Goal: Information Seeking & Learning: Learn about a topic

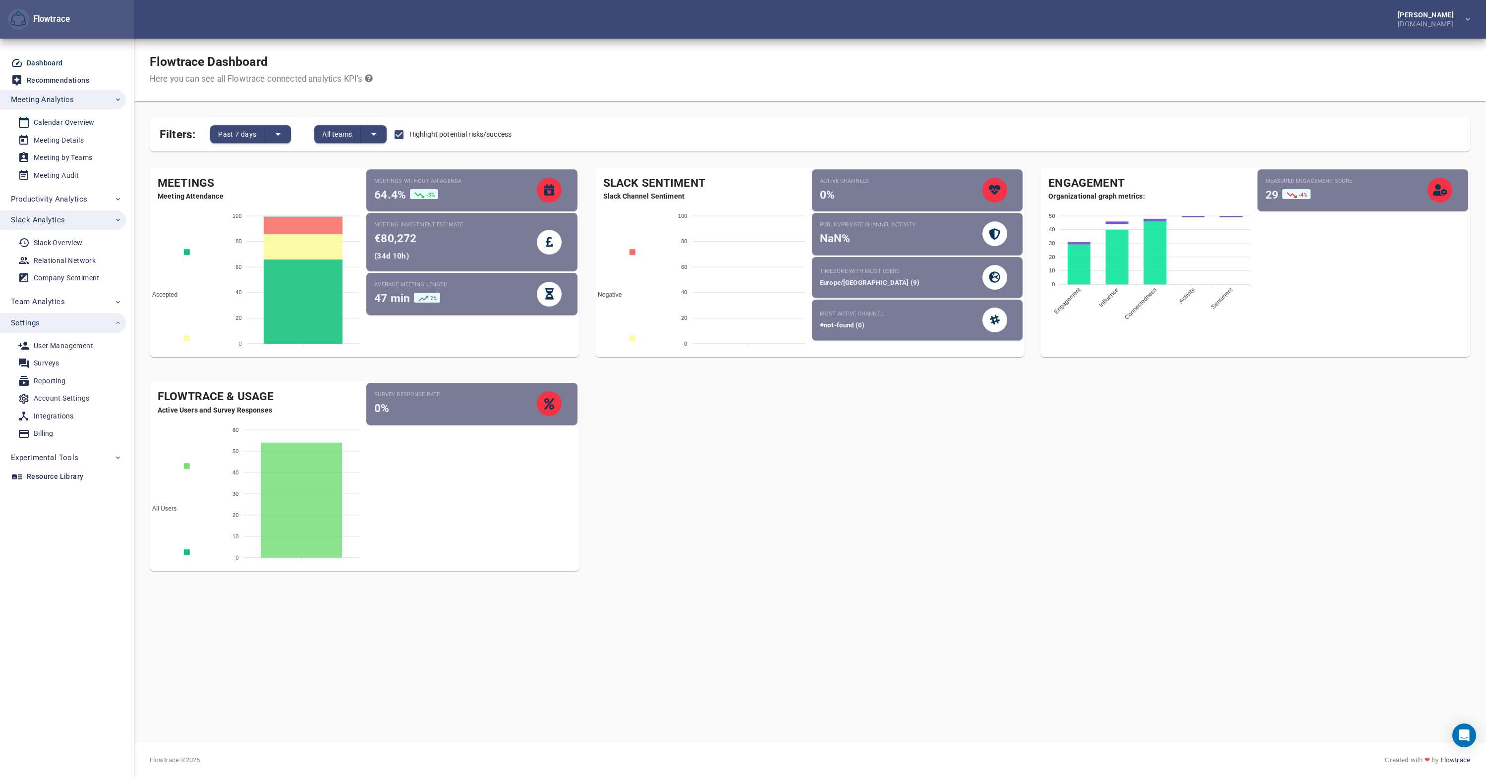
click at [71, 123] on div "Calendar Overview" at bounding box center [64, 122] width 61 height 12
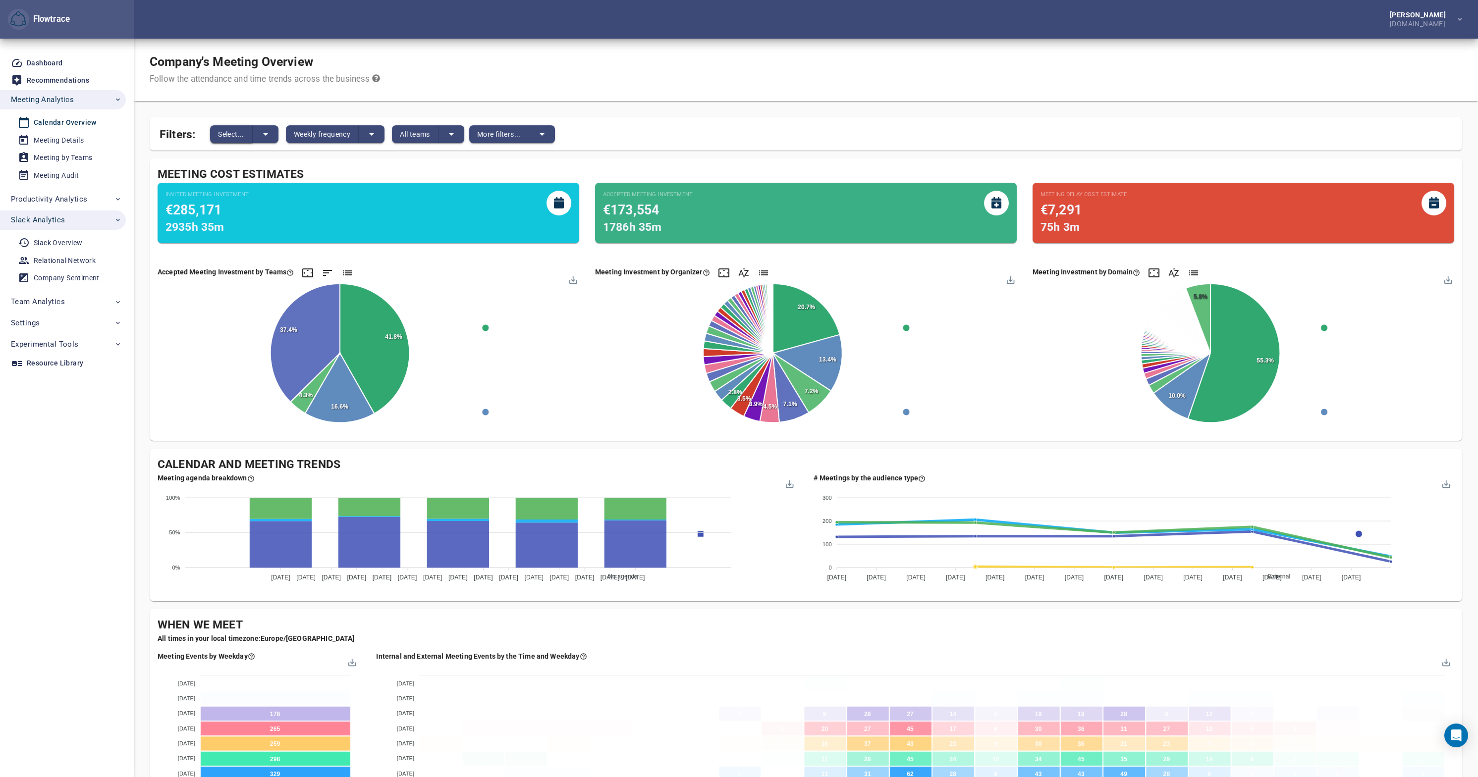
click at [230, 136] on span "Select..." at bounding box center [231, 134] width 26 height 12
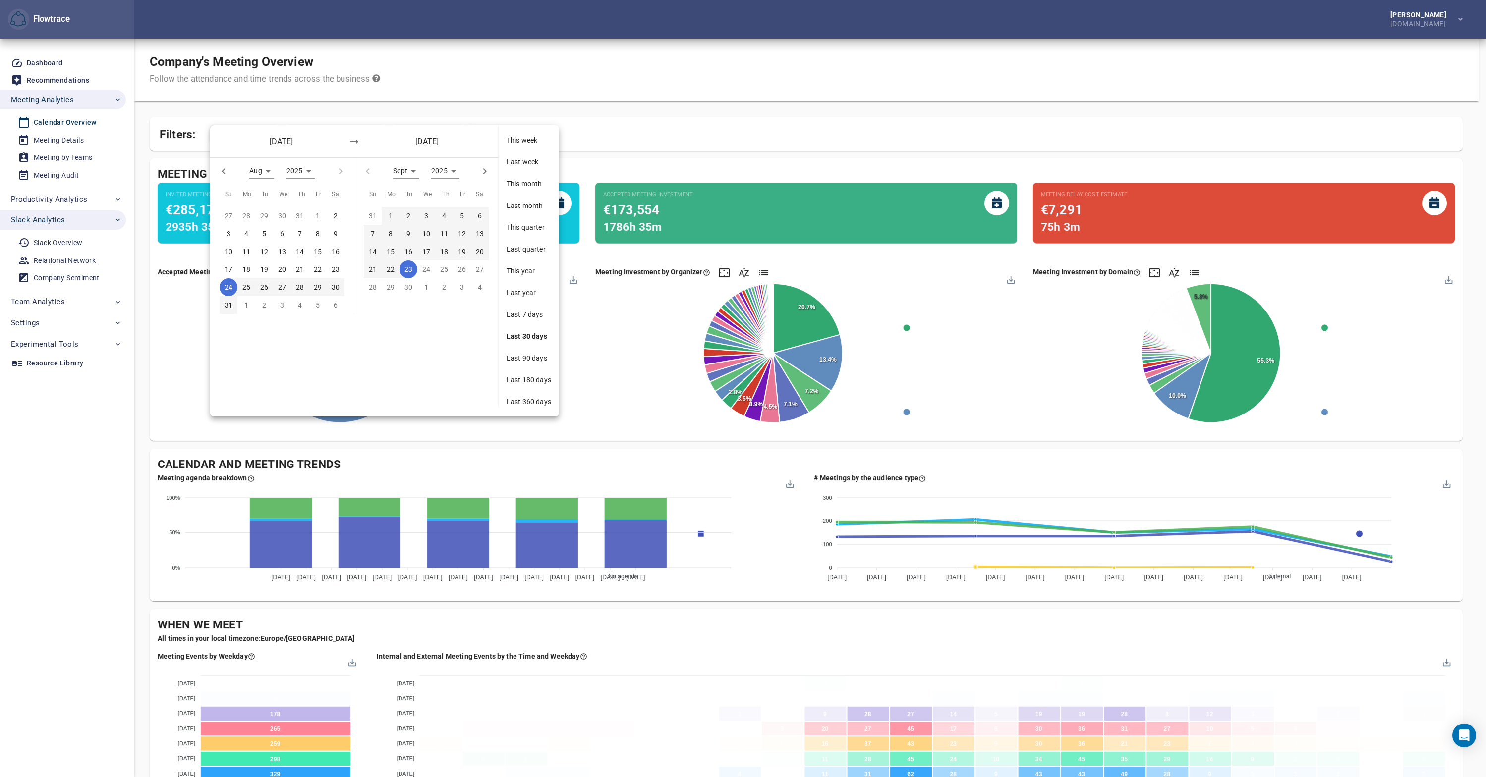
click at [529, 159] on span "Last week" at bounding box center [528, 162] width 45 height 10
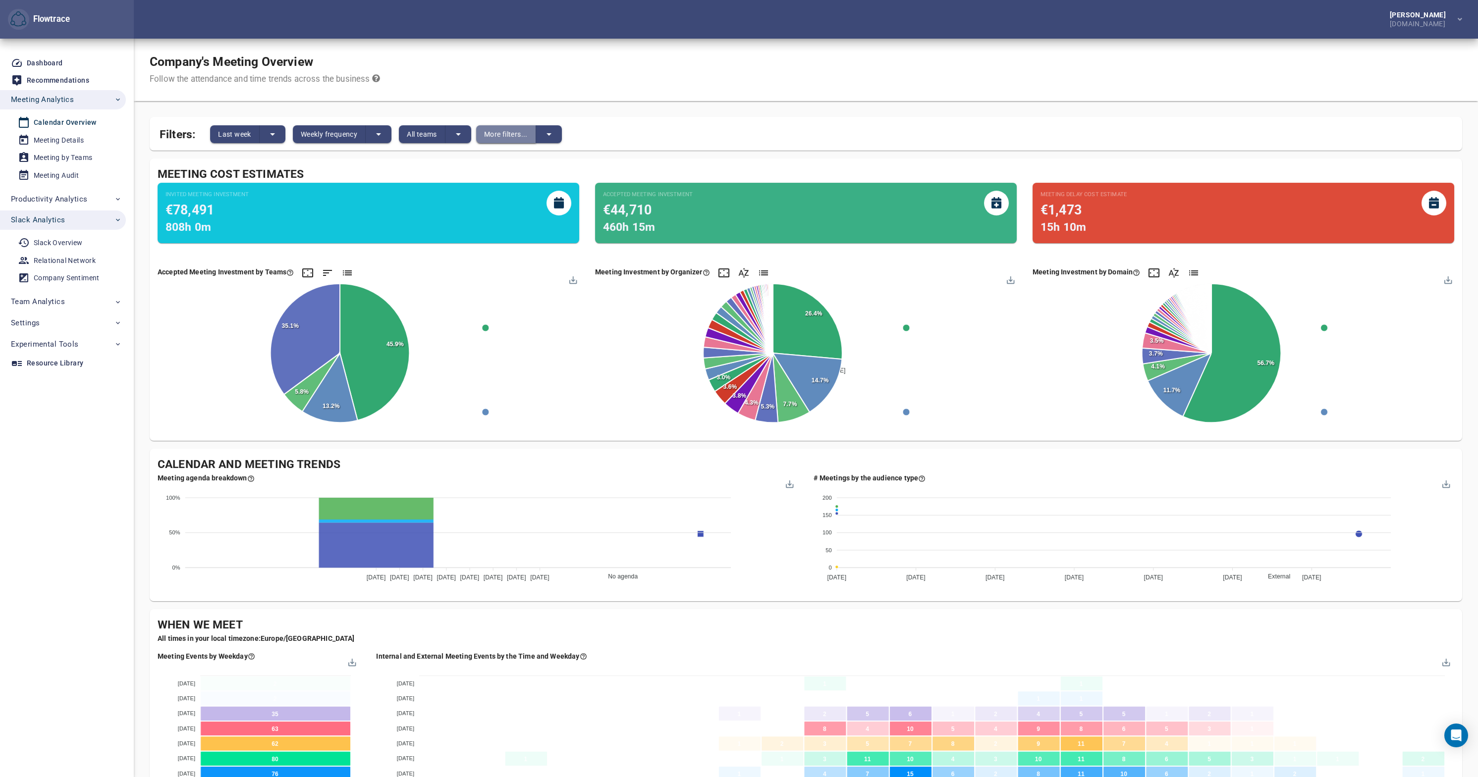
click at [502, 136] on span "More filters..." at bounding box center [506, 134] width 44 height 12
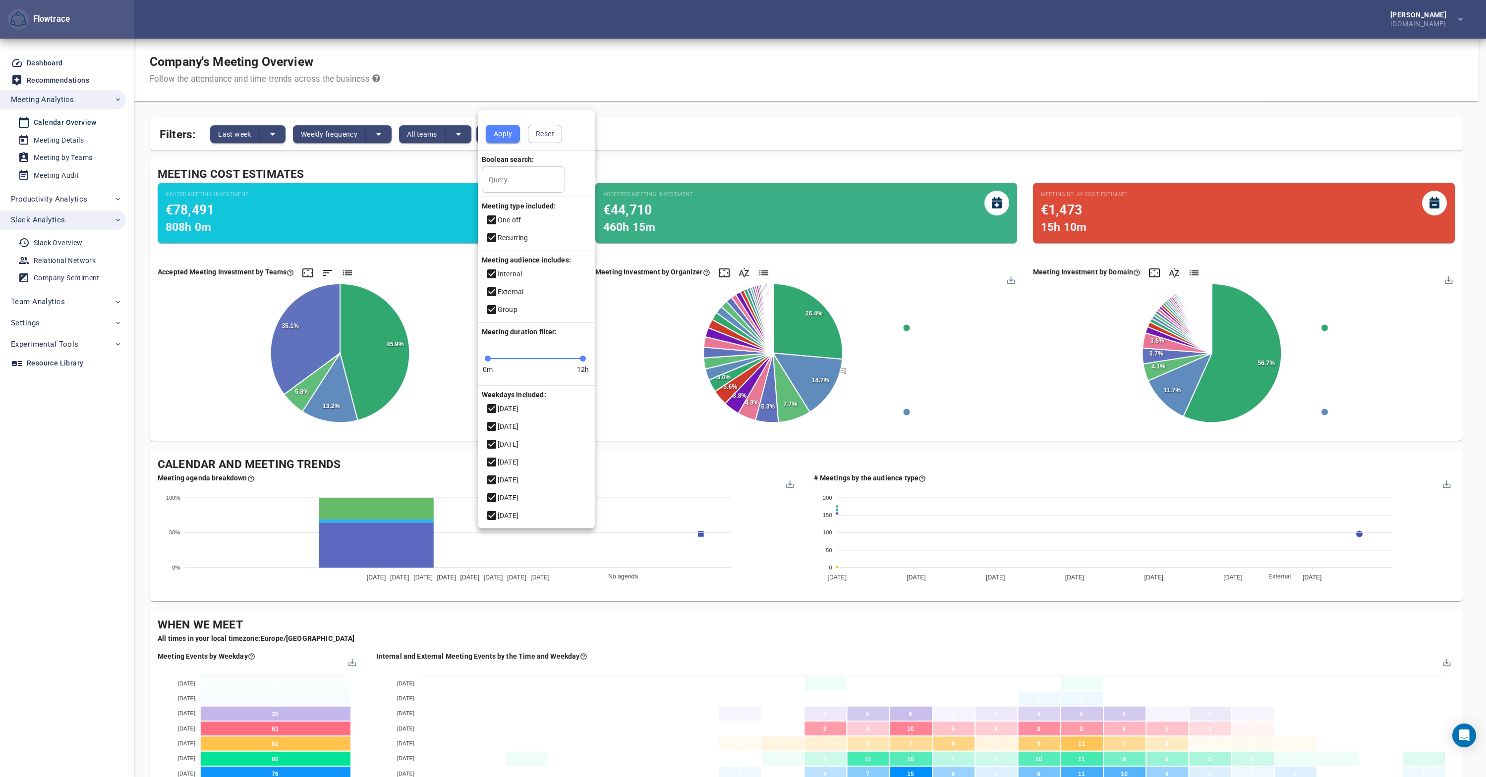
click at [515, 184] on input "Query:" at bounding box center [523, 179] width 83 height 27
type input "**********"
click at [489, 495] on icon at bounding box center [491, 498] width 9 height 9
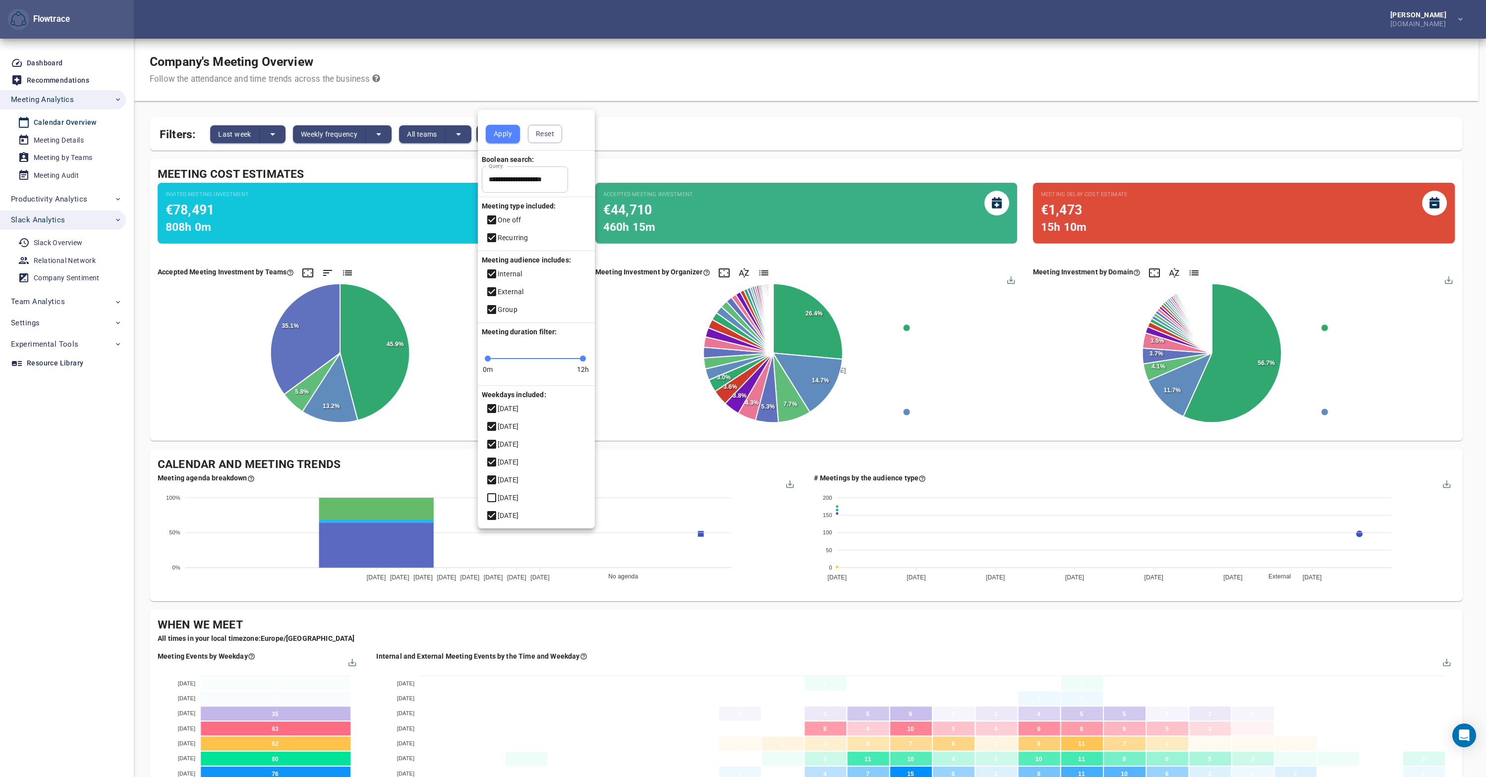
click at [490, 515] on icon at bounding box center [491, 515] width 9 height 9
click at [508, 134] on span "Apply" at bounding box center [503, 134] width 18 height 12
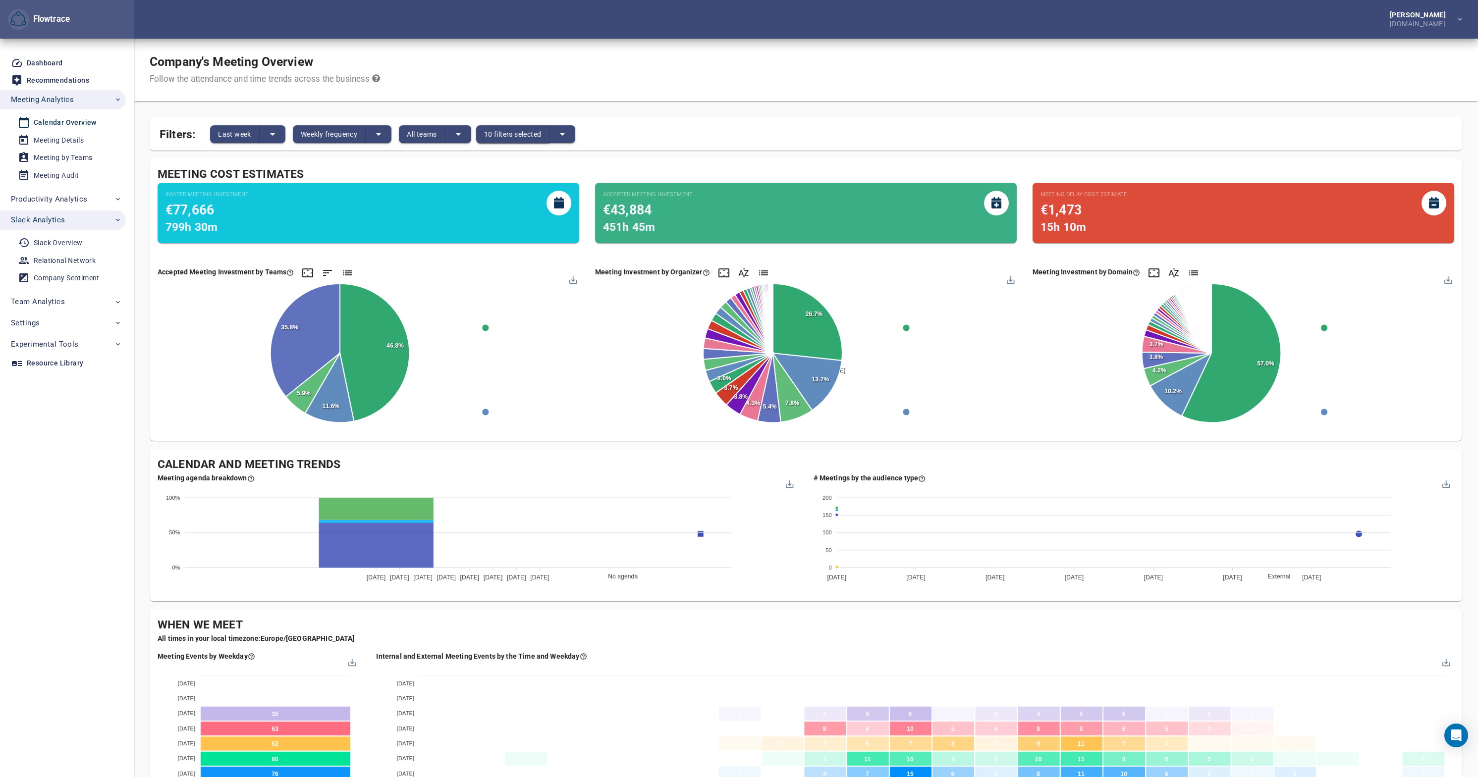
click at [514, 137] on span "10 filters selected" at bounding box center [512, 134] width 57 height 12
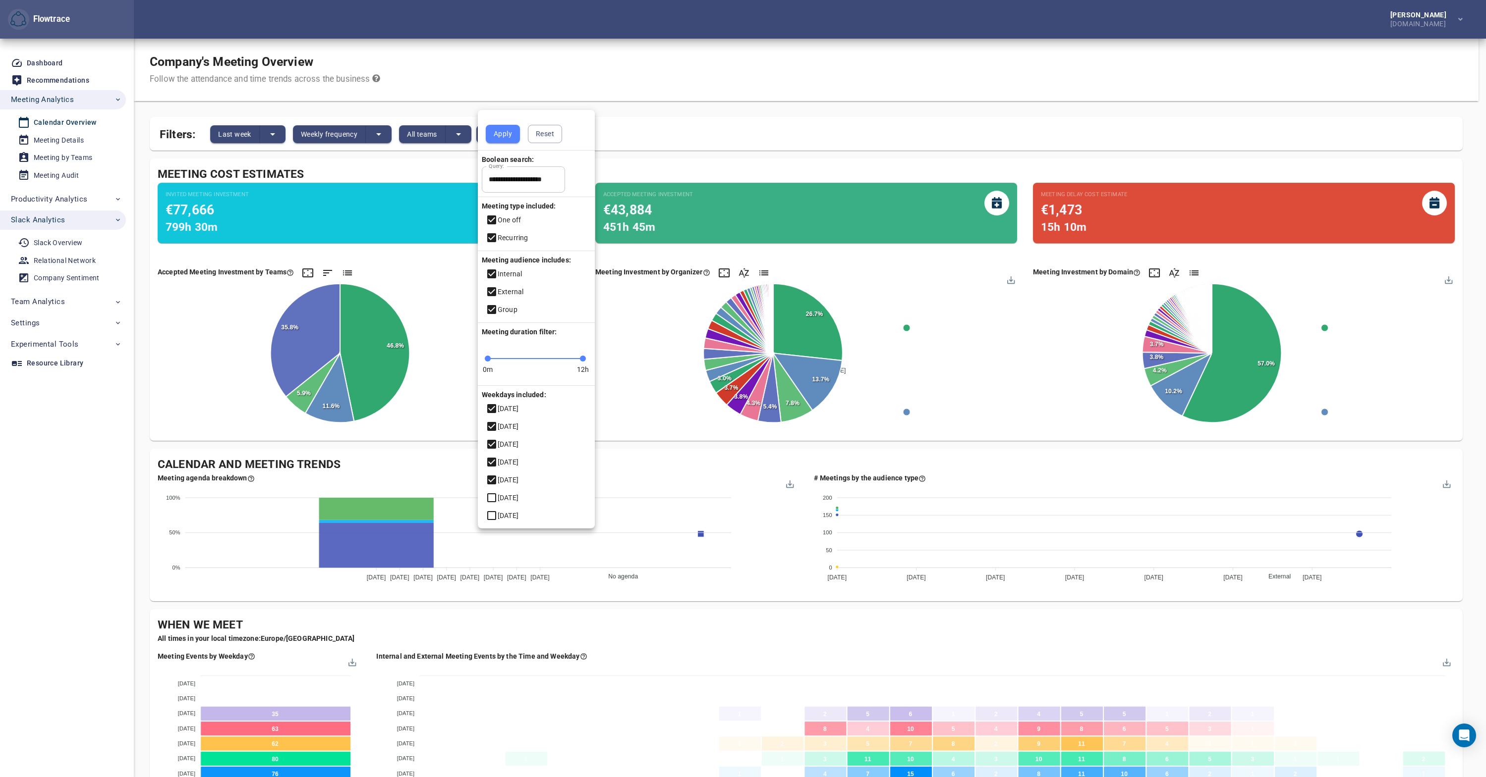
click at [560, 179] on input "**********" at bounding box center [523, 179] width 83 height 27
click at [540, 181] on input "**********" at bounding box center [523, 179] width 83 height 27
type input "**********"
click at [514, 135] on button "Apply" at bounding box center [503, 134] width 34 height 18
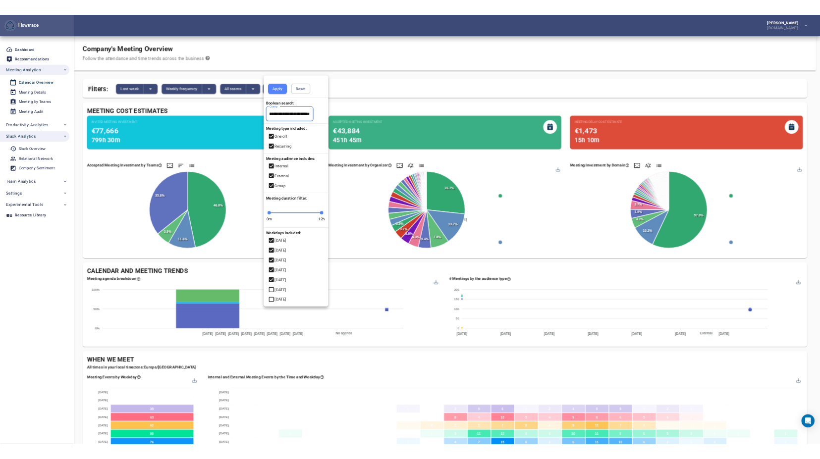
scroll to position [0, 0]
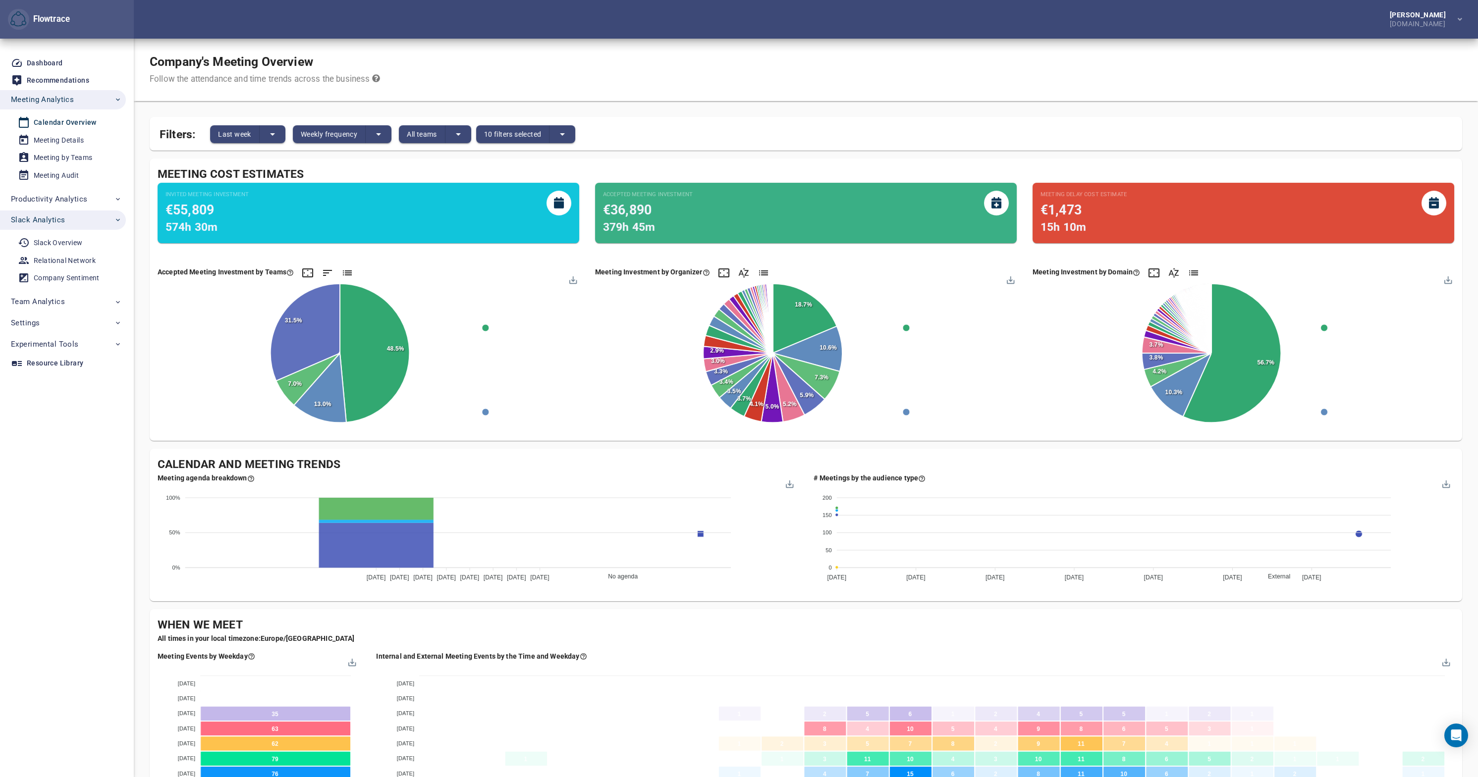
click at [157, 103] on div "Company's Meeting Overview Follow the attendance and time trends across the bus…" at bounding box center [806, 659] width 1313 height 1241
click at [568, 137] on icon "split button" at bounding box center [562, 134] width 12 height 12
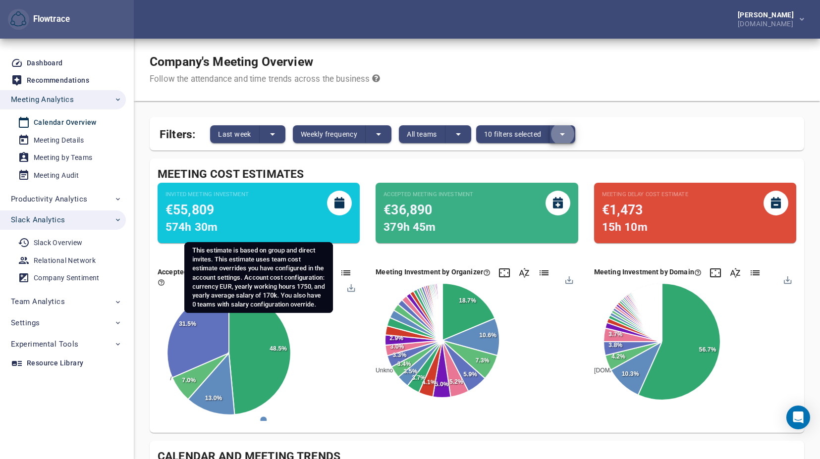
click at [339, 207] on icon at bounding box center [339, 202] width 10 height 11
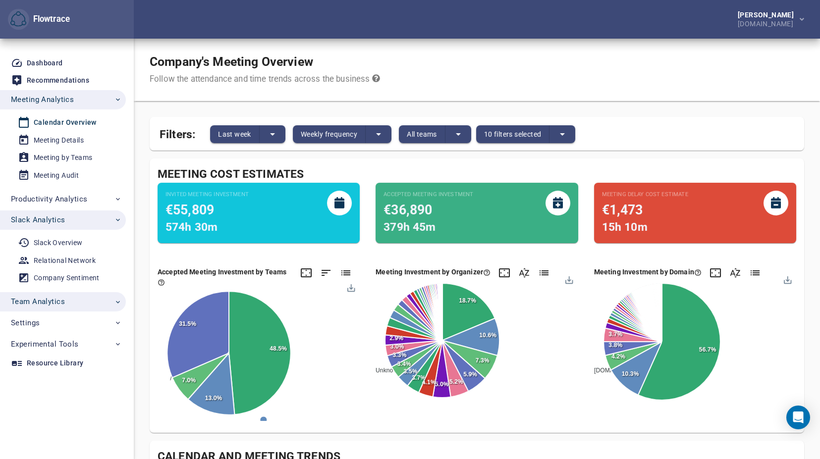
click at [105, 299] on span "Team Analytics" at bounding box center [66, 301] width 111 height 13
click at [94, 324] on span "Settings" at bounding box center [66, 323] width 111 height 13
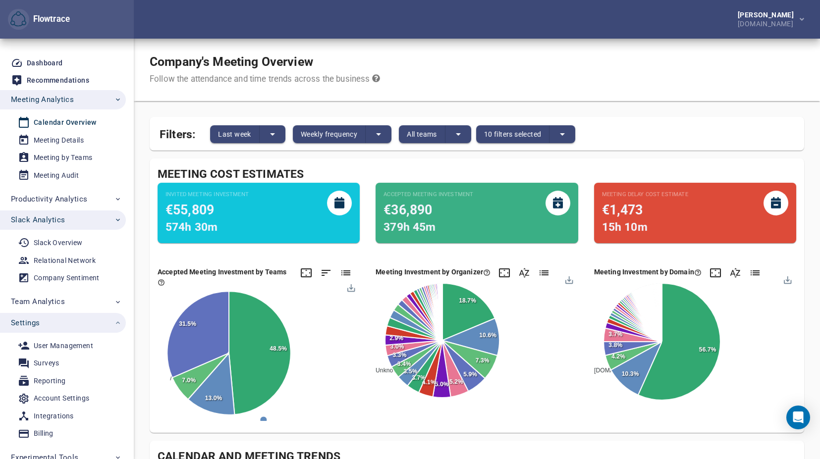
click at [94, 324] on span "Settings" at bounding box center [66, 323] width 111 height 13
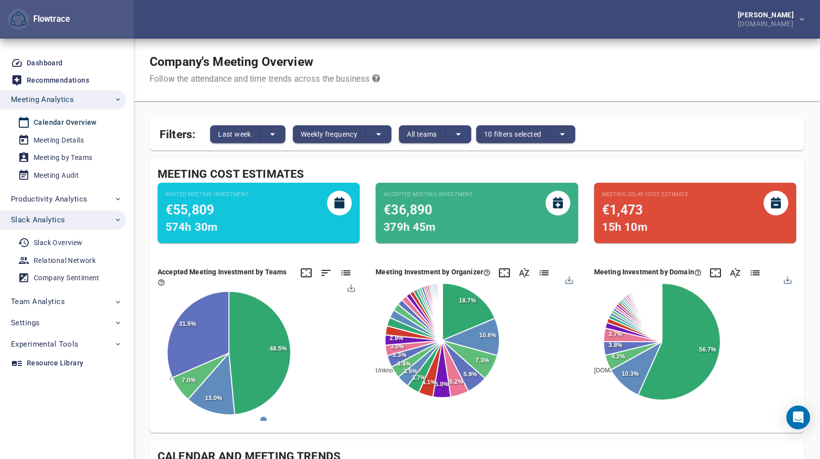
click at [695, 65] on div "Company's Meeting Overview Follow the attendance and time trends across the bus…" at bounding box center [477, 70] width 686 height 62
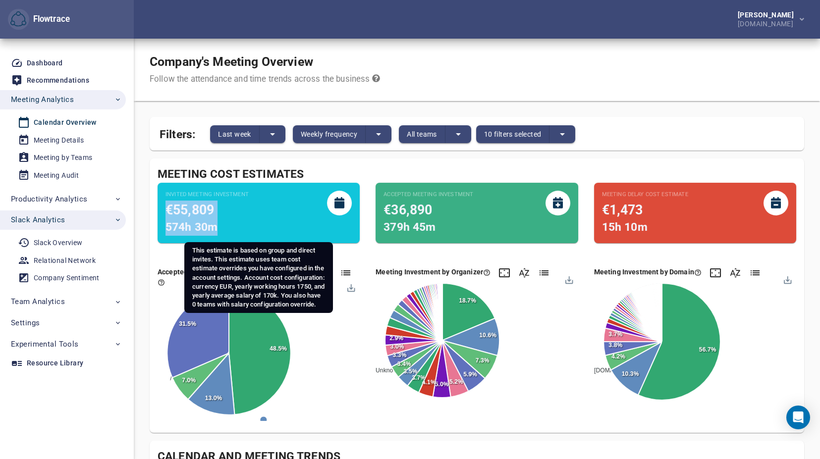
drag, startPoint x: 165, startPoint y: 207, endPoint x: 223, endPoint y: 227, distance: 62.2
click at [223, 227] on div "Invited Meeting Investment €55,809 574h 30m" at bounding box center [259, 213] width 202 height 61
click at [223, 227] on div "574h 30m" at bounding box center [207, 228] width 83 height 16
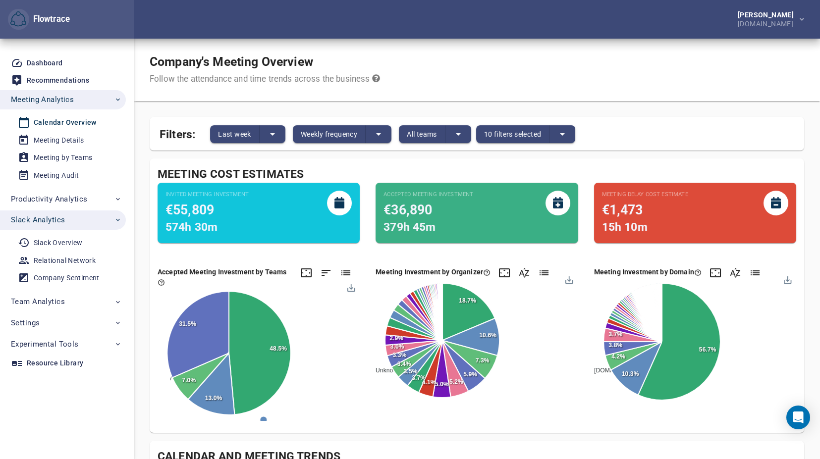
click at [425, 73] on div "Company's Meeting Overview Follow the attendance and time trends across the bus…" at bounding box center [477, 70] width 686 height 62
